Goal: Information Seeking & Learning: Learn about a topic

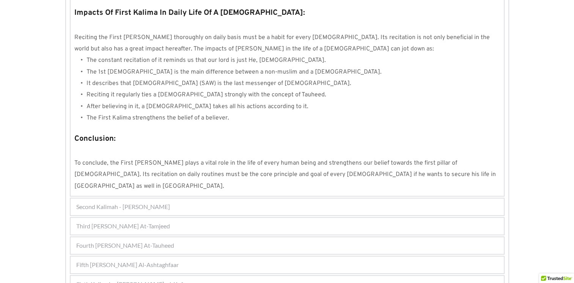
scroll to position [691, 0]
click at [146, 260] on span "Fifth Kalimah - Kalimah Al-Ashtaghfaar" at bounding box center [127, 264] width 102 height 9
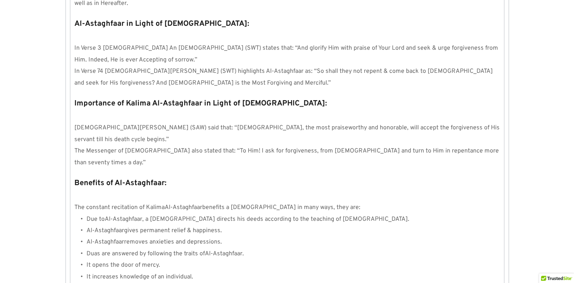
scroll to position [824, 0]
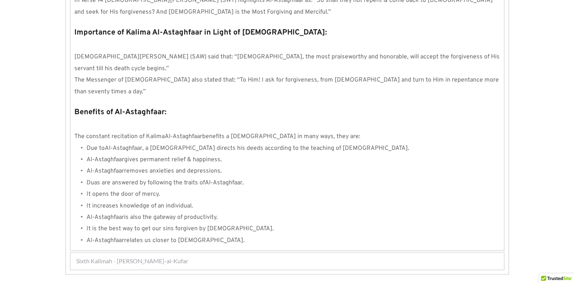
click at [173, 256] on span "Sixth Kalimah - Kalimah Radd-al-Kufar" at bounding box center [132, 260] width 112 height 9
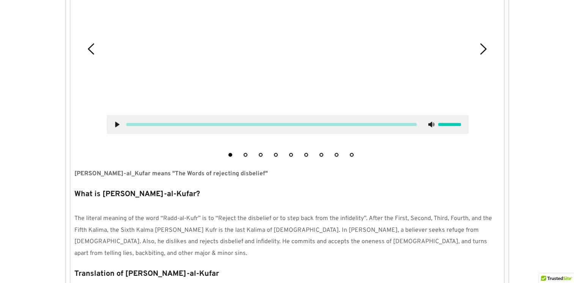
scroll to position [279, 0]
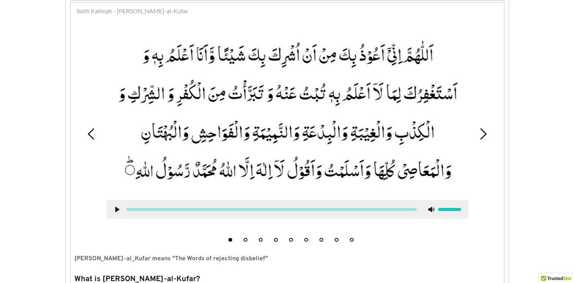
click at [113, 205] on div at bounding box center [288, 209] width 362 height 19
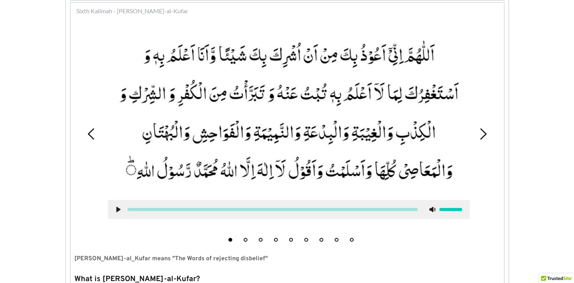
click at [117, 208] on use at bounding box center [118, 209] width 4 height 6
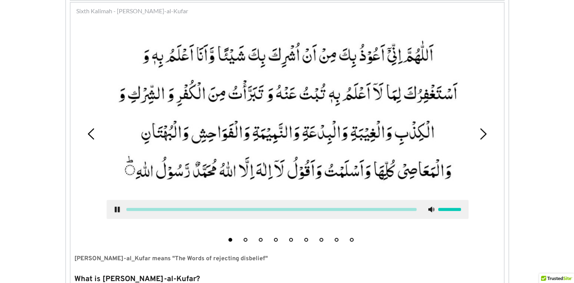
click at [117, 208] on icon at bounding box center [117, 209] width 6 height 6
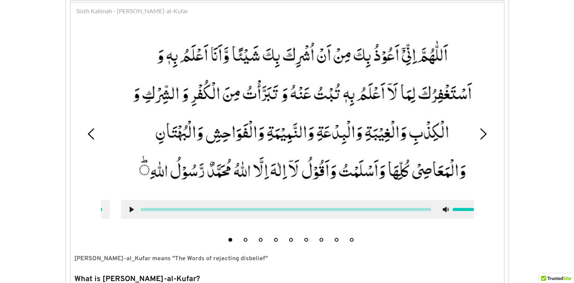
drag, startPoint x: 311, startPoint y: 206, endPoint x: 325, endPoint y: 210, distance: 15.1
click at [325, 210] on div at bounding box center [302, 209] width 362 height 19
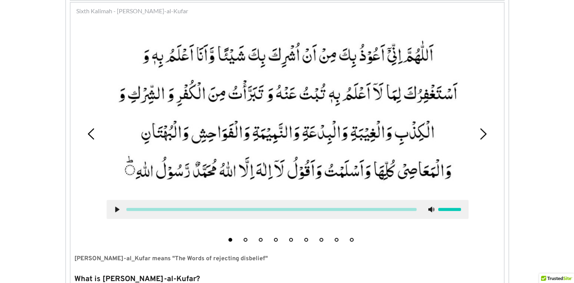
click at [462, 57] on picture at bounding box center [288, 112] width 362 height 160
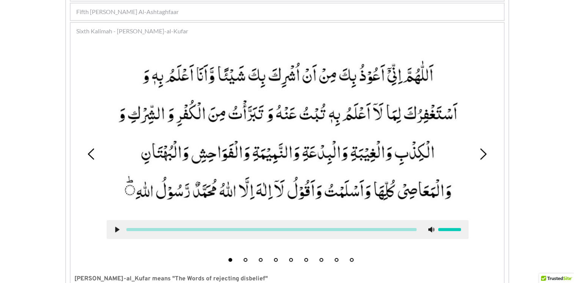
scroll to position [241, 0]
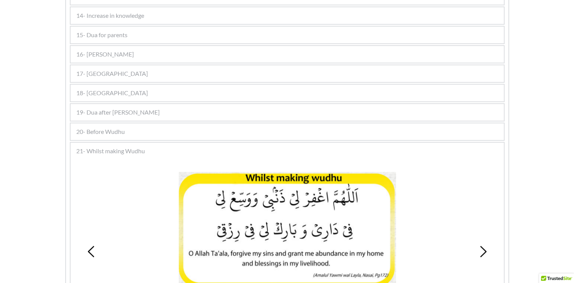
scroll to position [417, 0]
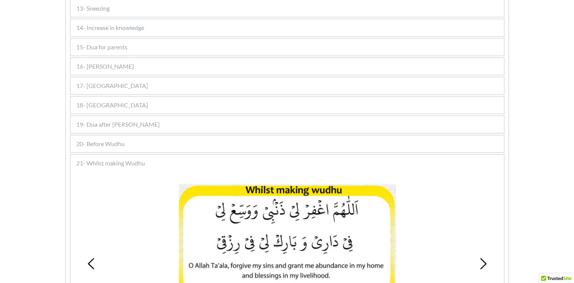
click at [110, 120] on span "19- Dua after [PERSON_NAME]" at bounding box center [117, 124] width 83 height 9
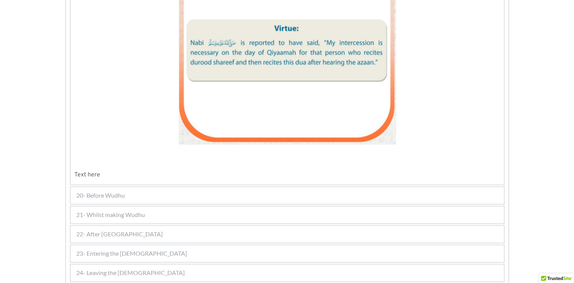
scroll to position [1100, 0]
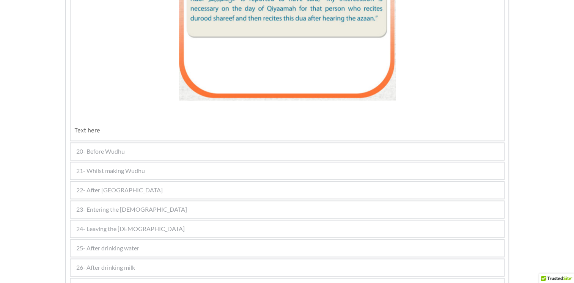
click at [80, 147] on span "20- Before Wudhu" at bounding box center [100, 151] width 49 height 9
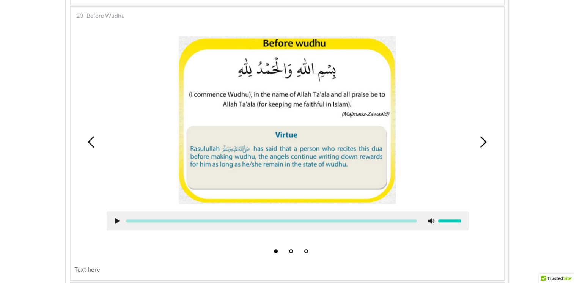
scroll to position [508, 0]
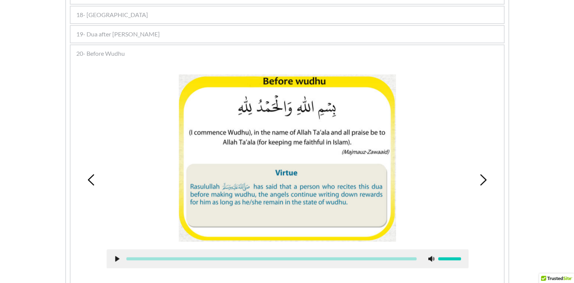
click at [111, 50] on span "20- Before Wudhu" at bounding box center [100, 53] width 49 height 9
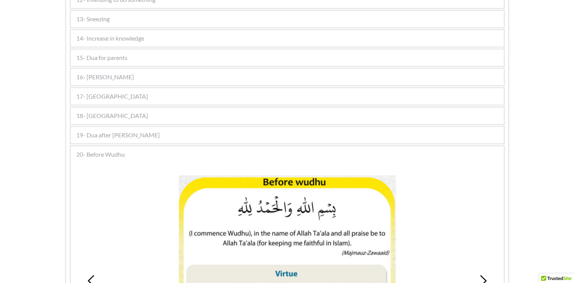
scroll to position [394, 0]
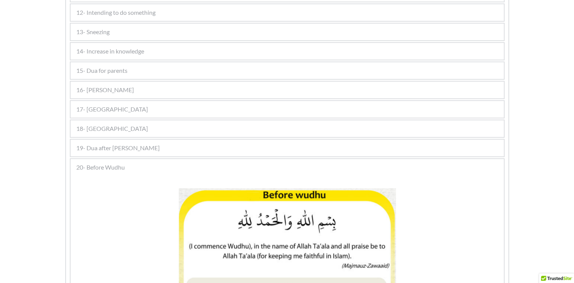
click at [102, 144] on span "19- Dua after [PERSON_NAME]" at bounding box center [117, 147] width 83 height 9
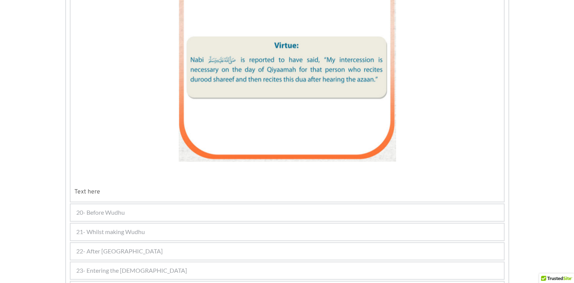
scroll to position [1077, 0]
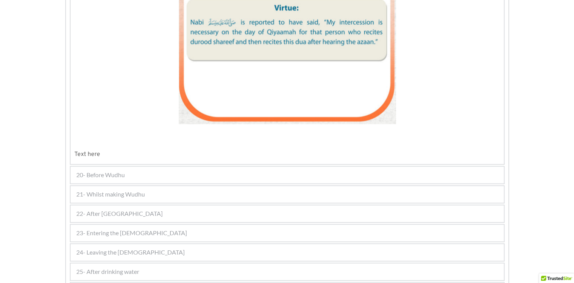
click at [90, 170] on span "20- Before Wudhu" at bounding box center [100, 174] width 49 height 9
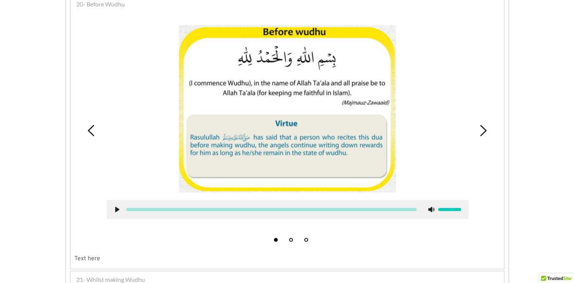
scroll to position [584, 0]
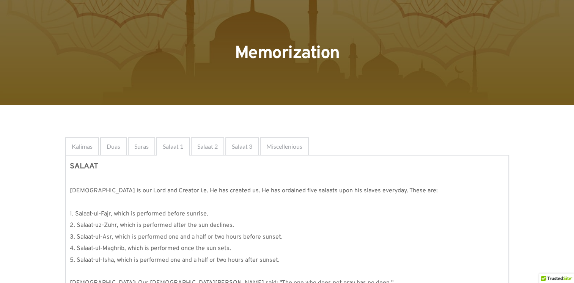
scroll to position [38, 0]
